Goal: Information Seeking & Learning: Understand process/instructions

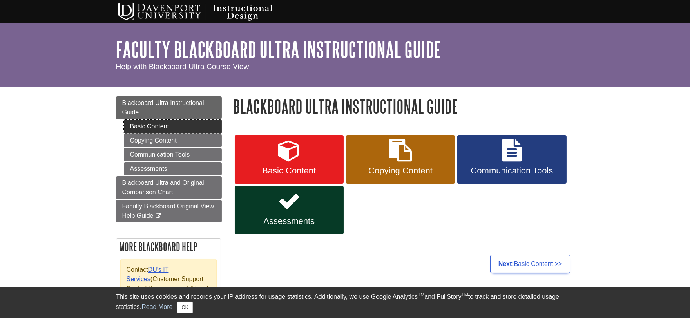
click at [160, 125] on link "Basic Content" at bounding box center [173, 126] width 98 height 13
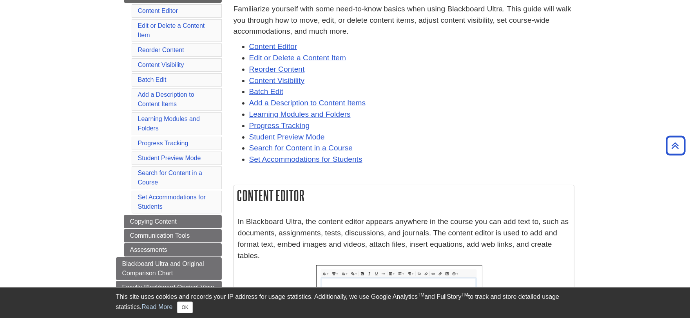
scroll to position [87, 0]
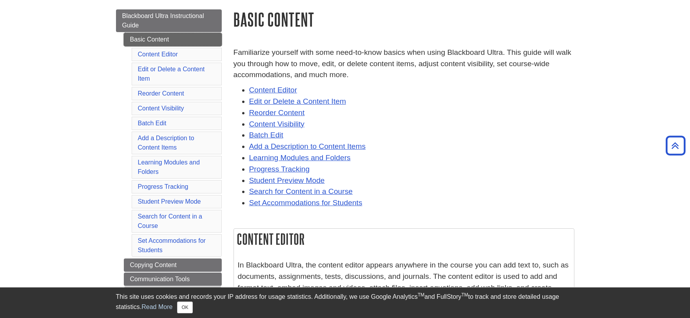
click at [144, 38] on link "Basic Content" at bounding box center [173, 39] width 98 height 13
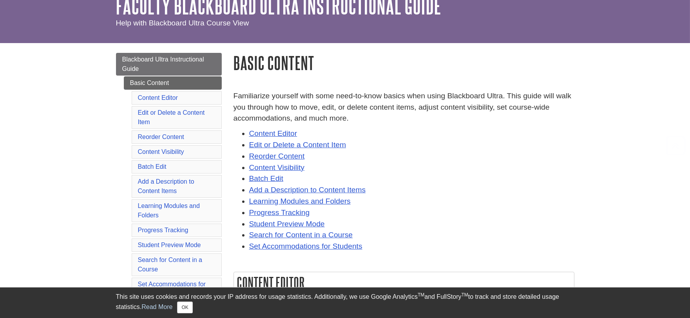
scroll to position [87, 0]
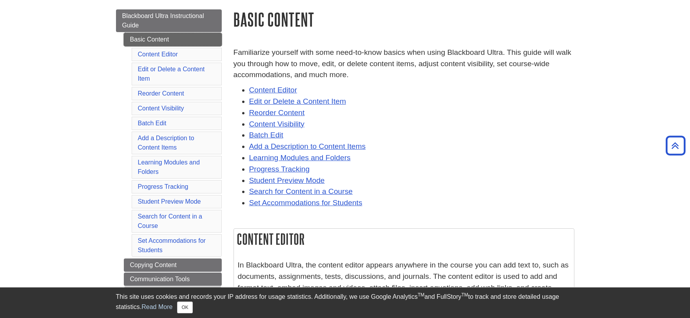
click at [130, 40] on link "Basic Content" at bounding box center [173, 39] width 98 height 13
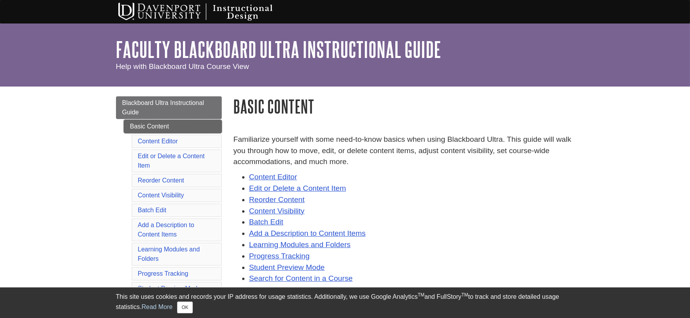
click at [168, 124] on link "Basic Content" at bounding box center [173, 126] width 98 height 13
